Goal: Check status: Check status

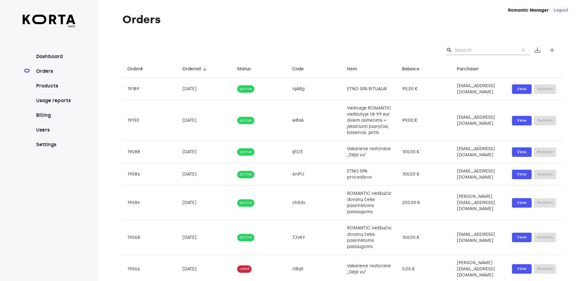
click at [49, 71] on link "Orders" at bounding box center [55, 71] width 41 height 7
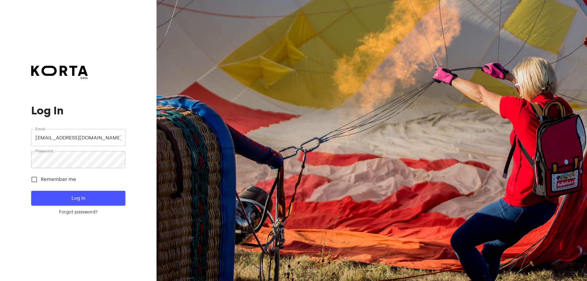
click at [91, 202] on span "Log In" at bounding box center [78, 198] width 74 height 8
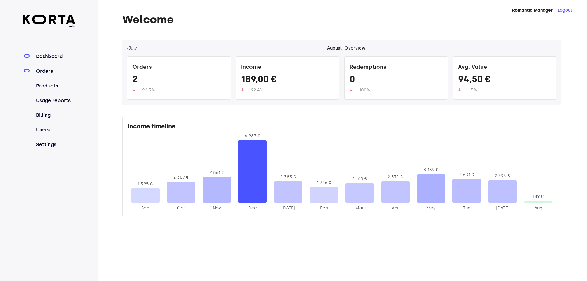
click at [42, 72] on link "Orders" at bounding box center [55, 71] width 41 height 7
